Goal: Task Accomplishment & Management: Manage account settings

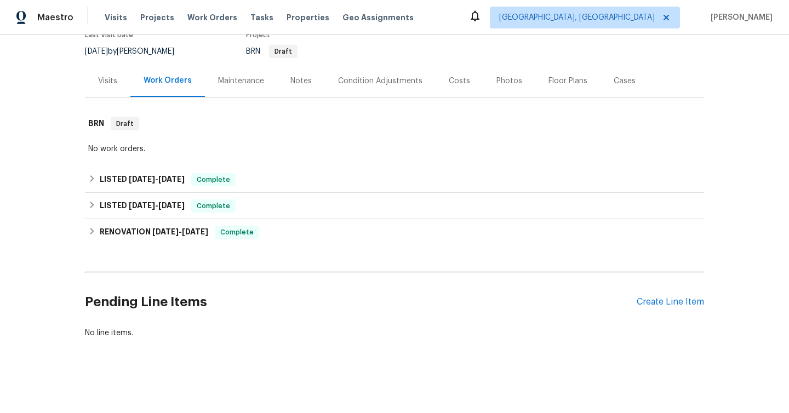
scroll to position [100, 0]
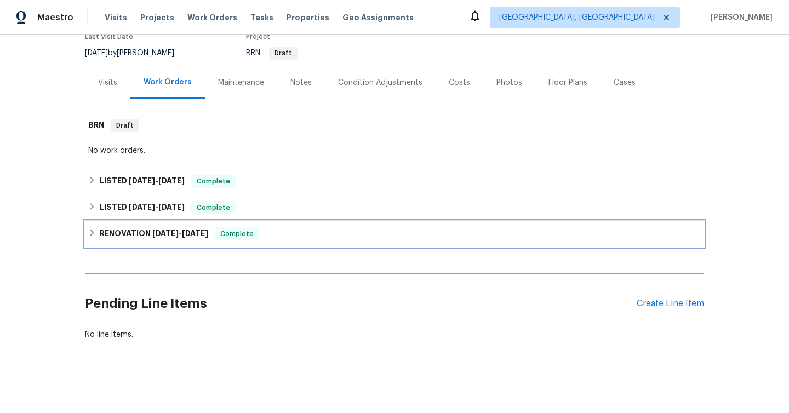
click at [91, 233] on icon at bounding box center [92, 233] width 8 height 8
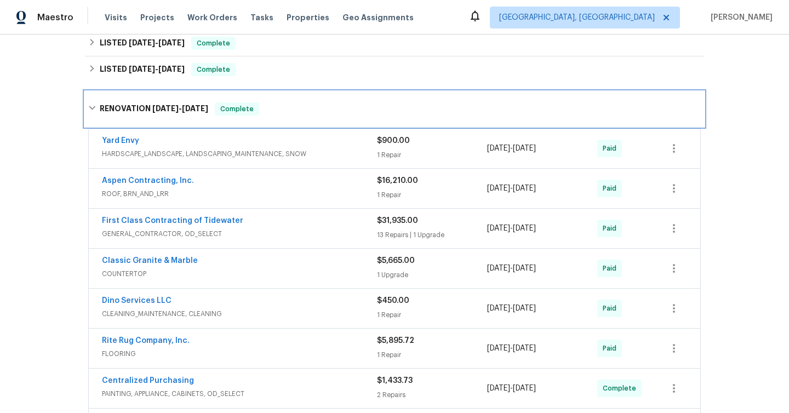
scroll to position [247, 0]
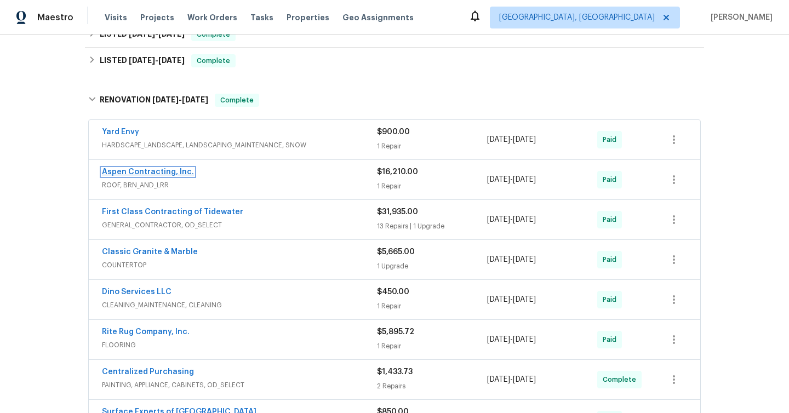
click at [146, 171] on link "Aspen Contracting, Inc." at bounding box center [148, 172] width 92 height 8
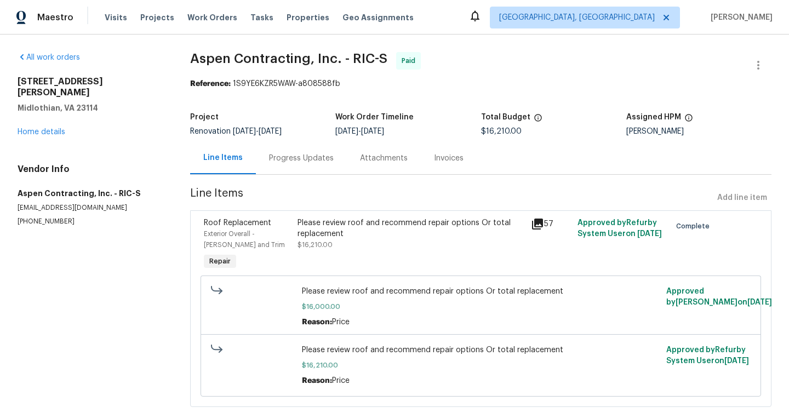
click at [447, 160] on div "Invoices" at bounding box center [449, 158] width 30 height 11
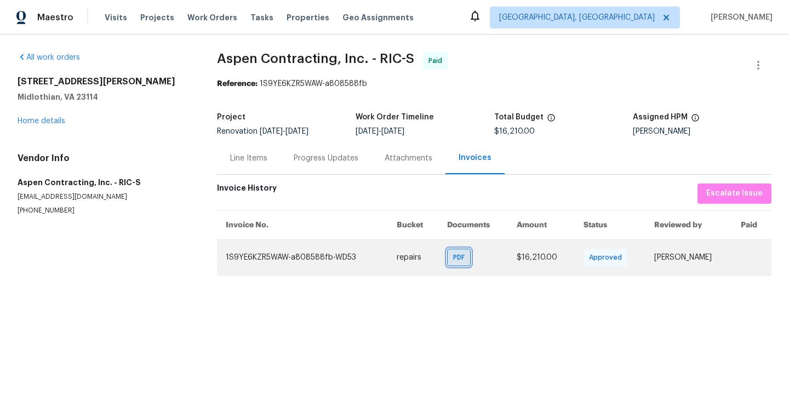
click at [469, 262] on span "PDF" at bounding box center [461, 257] width 16 height 11
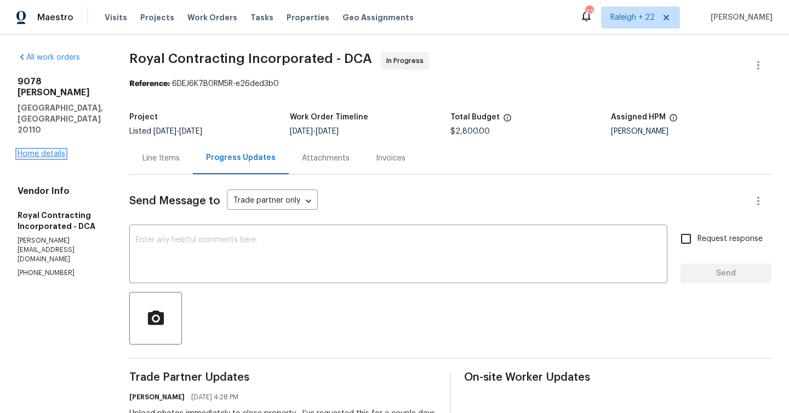
click at [45, 150] on link "Home details" at bounding box center [42, 154] width 48 height 8
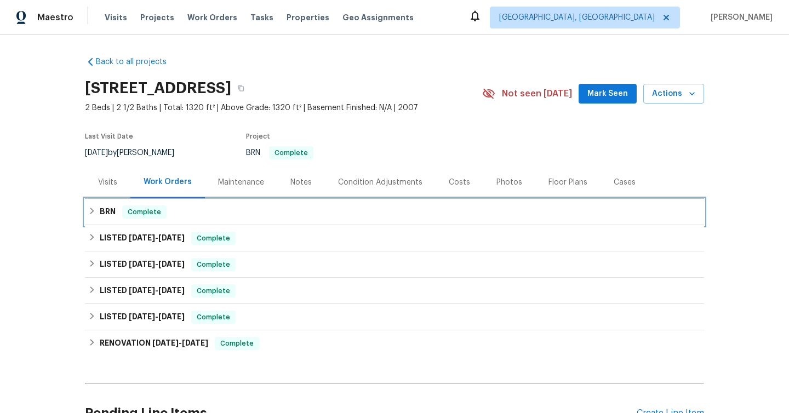
click at [92, 214] on icon at bounding box center [92, 211] width 8 height 8
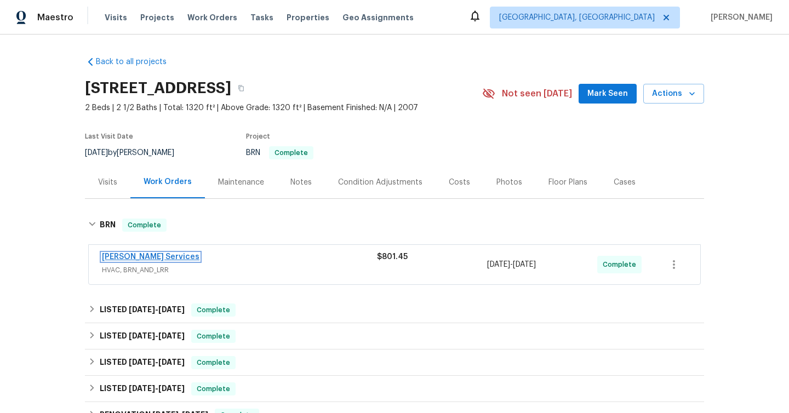
click at [123, 256] on link "Tony Barrett Services" at bounding box center [151, 257] width 98 height 8
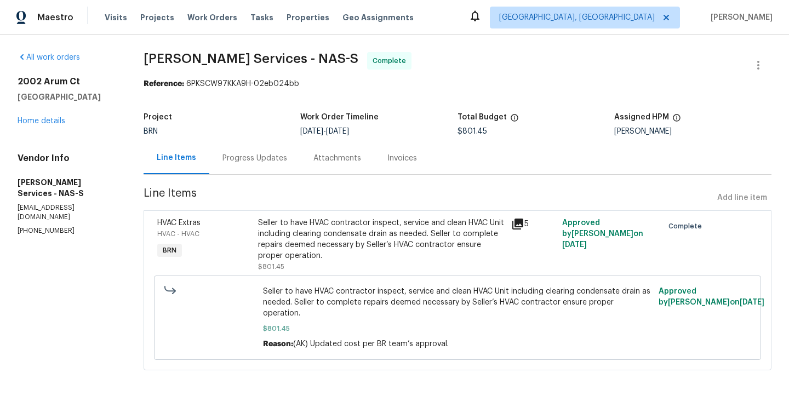
click at [403, 158] on div "Invoices" at bounding box center [402, 158] width 30 height 11
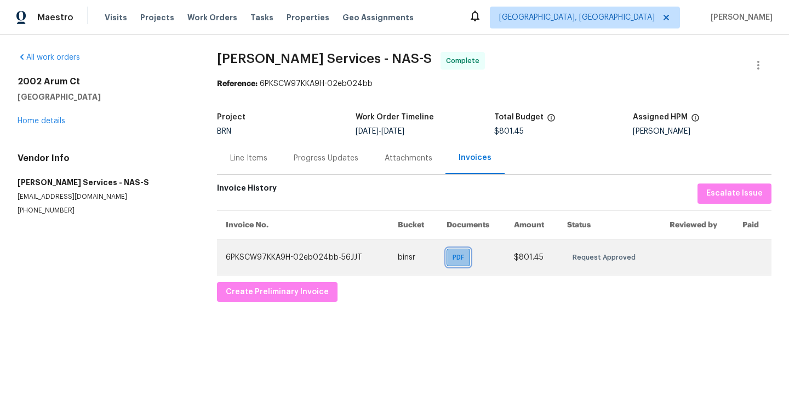
click at [457, 265] on div "PDF" at bounding box center [458, 258] width 24 height 18
